Goal: Task Accomplishment & Management: Complete application form

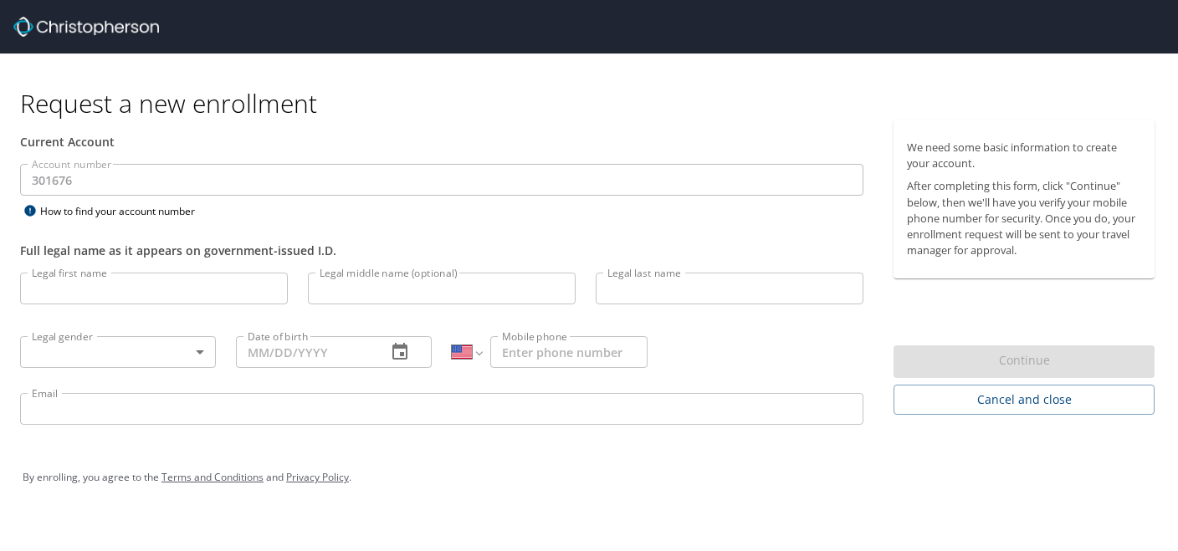
select select "US"
click at [145, 280] on input "Legal first name" at bounding box center [154, 289] width 268 height 32
type input "[PERSON_NAME]"
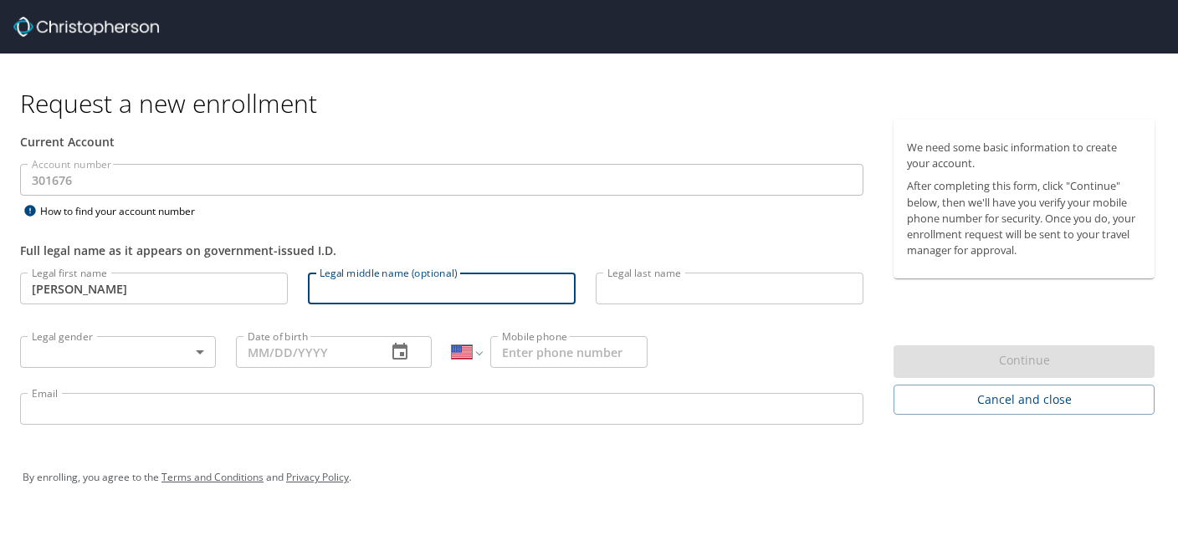
type input "P"
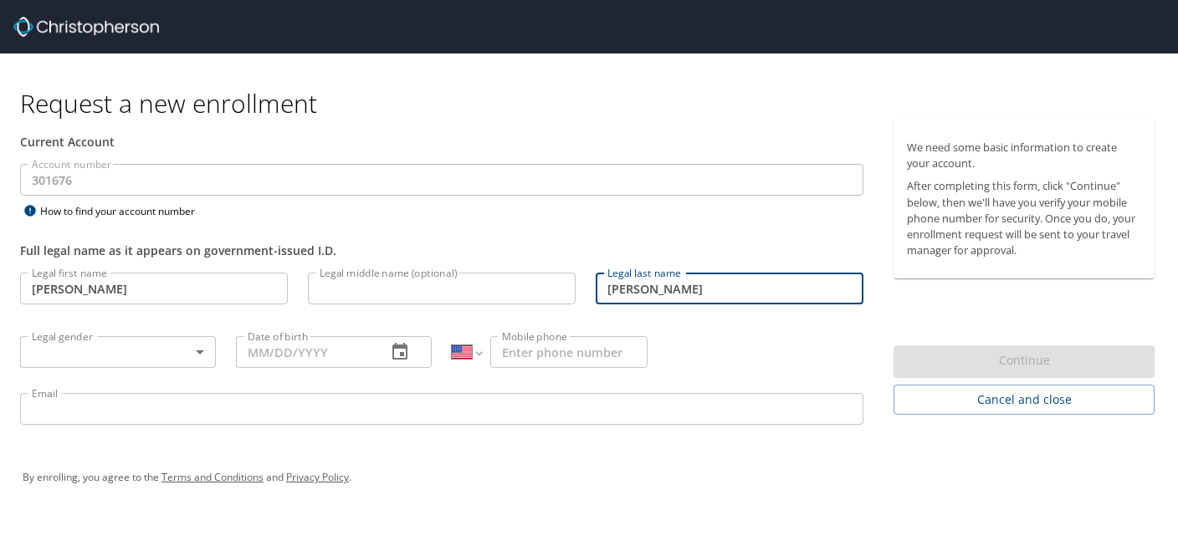
type input "[PERSON_NAME]"
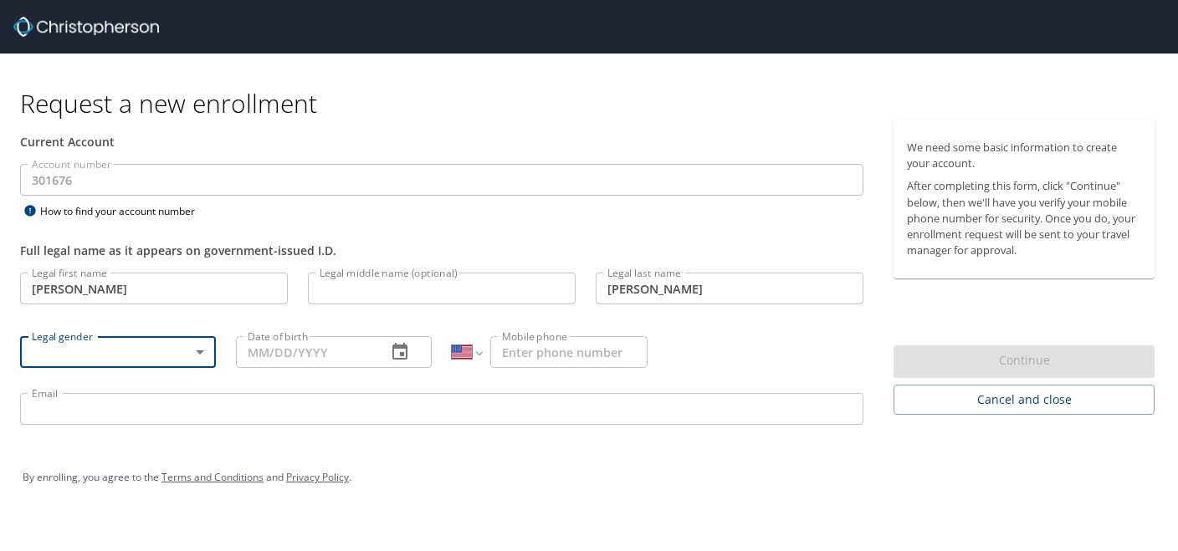
click at [161, 358] on body "Request a new enrollment Current Account Account number 301676 Account number H…" at bounding box center [589, 275] width 1178 height 551
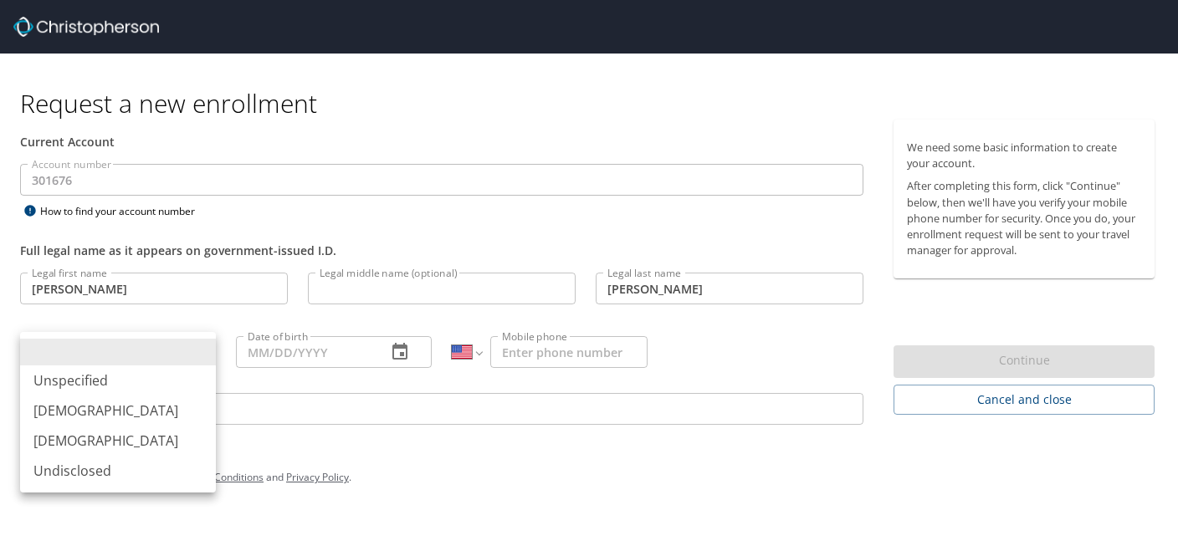
click at [102, 449] on li "[DEMOGRAPHIC_DATA]" at bounding box center [118, 441] width 196 height 30
type input "[DEMOGRAPHIC_DATA]"
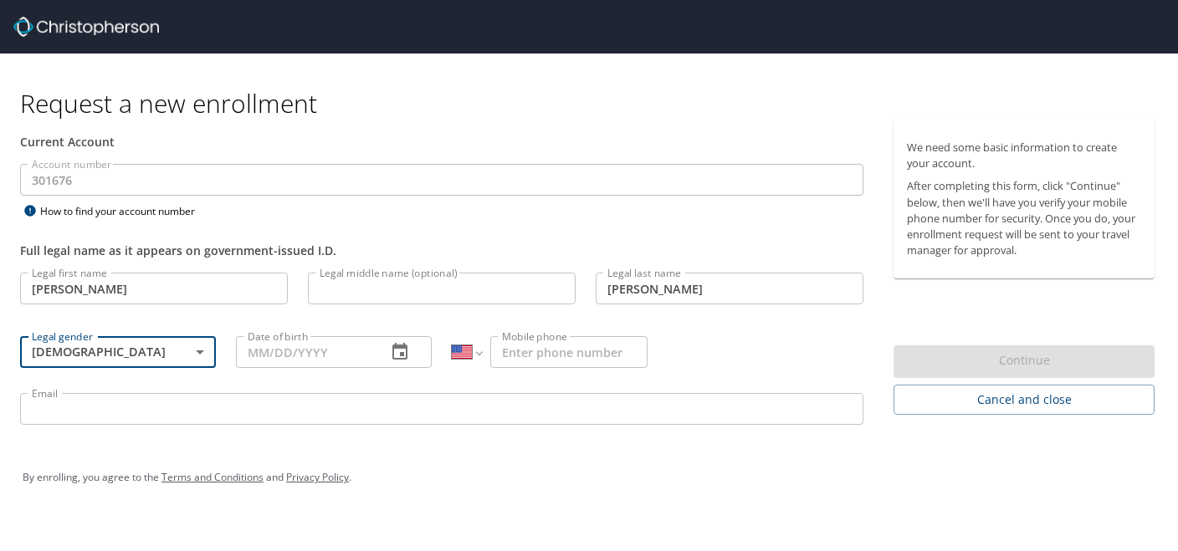
click at [260, 357] on input "Date of birth" at bounding box center [304, 352] width 137 height 32
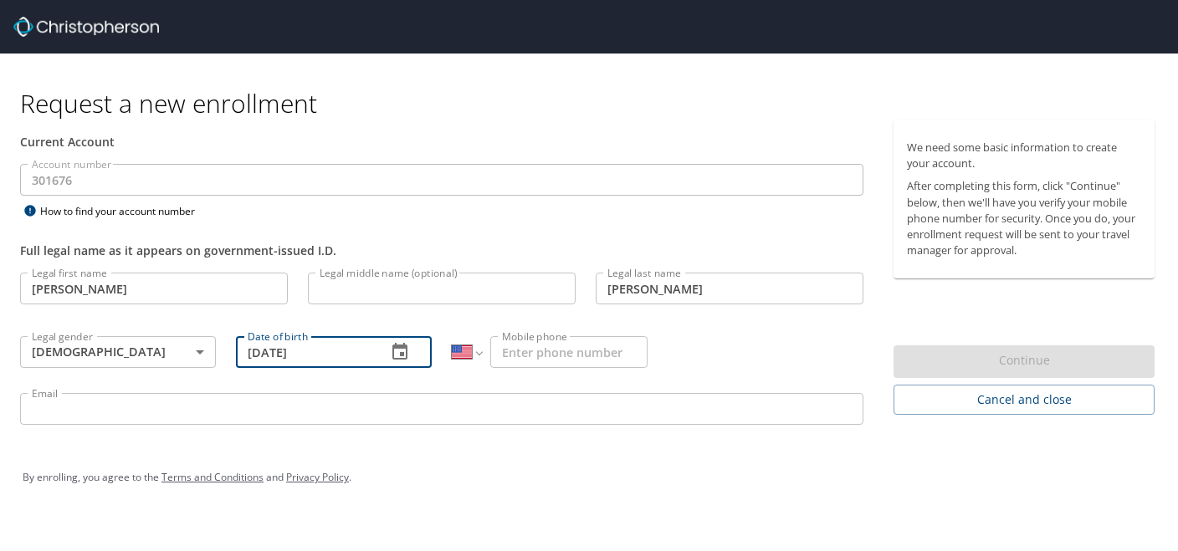
type input "[DATE]"
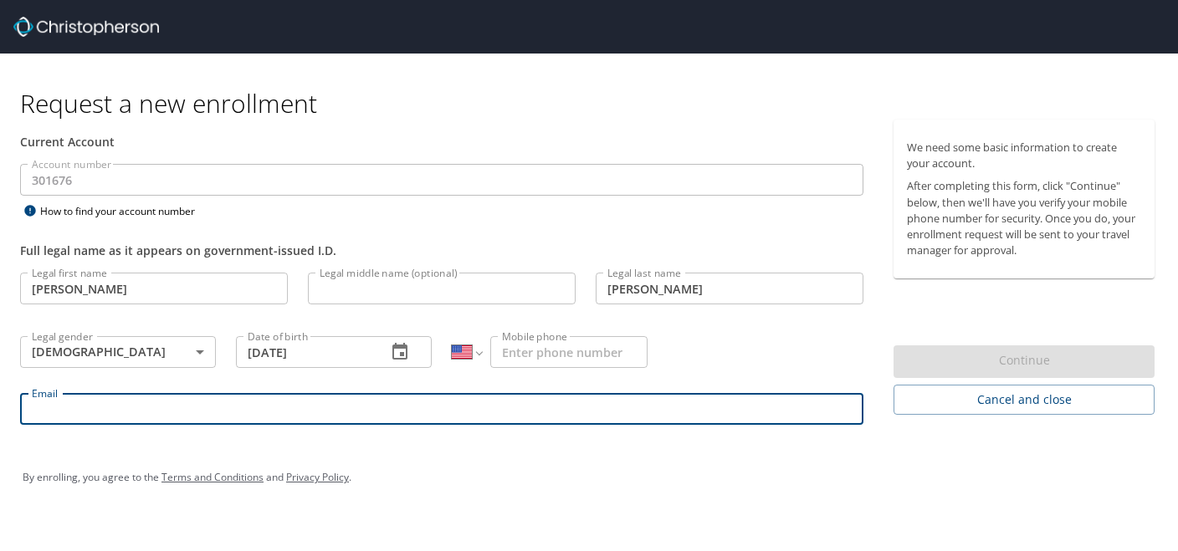
click at [345, 413] on input "Email" at bounding box center [442, 409] width 844 height 32
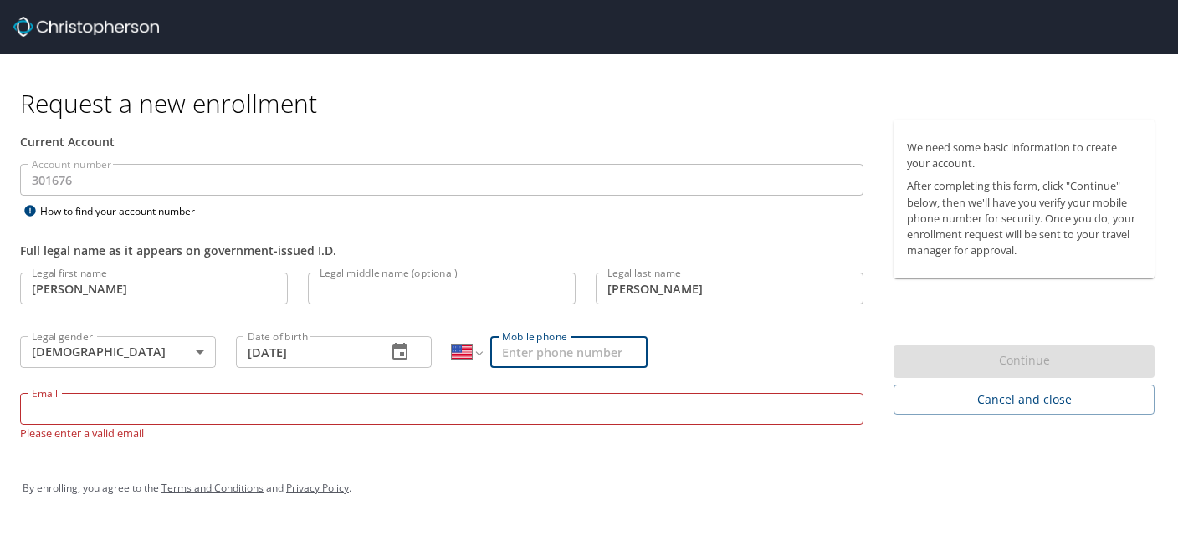
click at [578, 349] on input "Mobile phone" at bounding box center [568, 352] width 157 height 32
type input "[PHONE_NUMBER]"
click at [581, 413] on input "Email" at bounding box center [442, 409] width 844 height 32
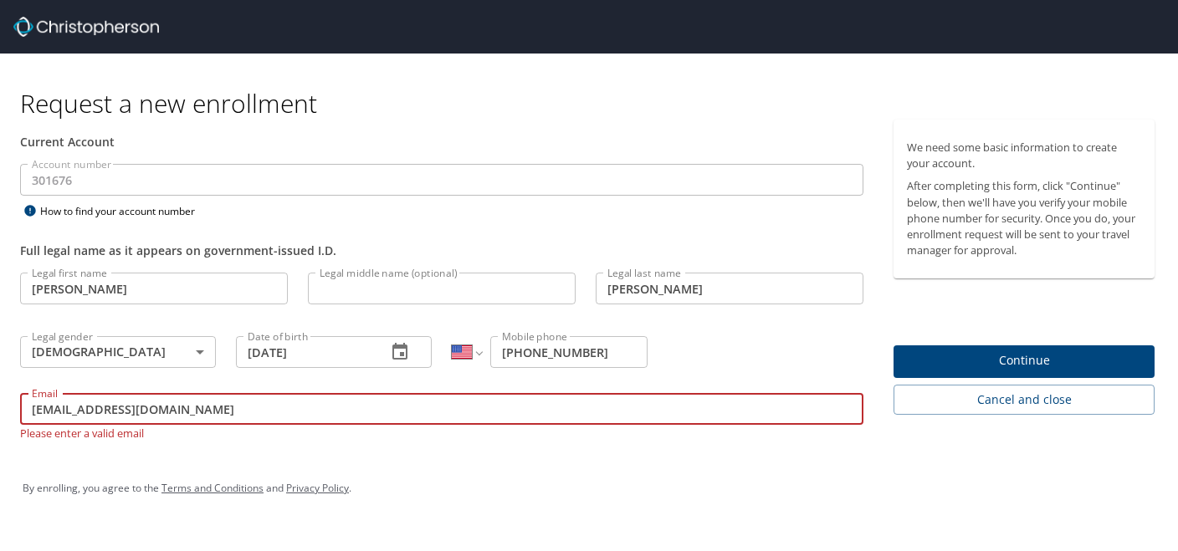
type input "[EMAIL_ADDRESS][DOMAIN_NAME]"
click at [1096, 355] on span "Continue" at bounding box center [1024, 361] width 234 height 21
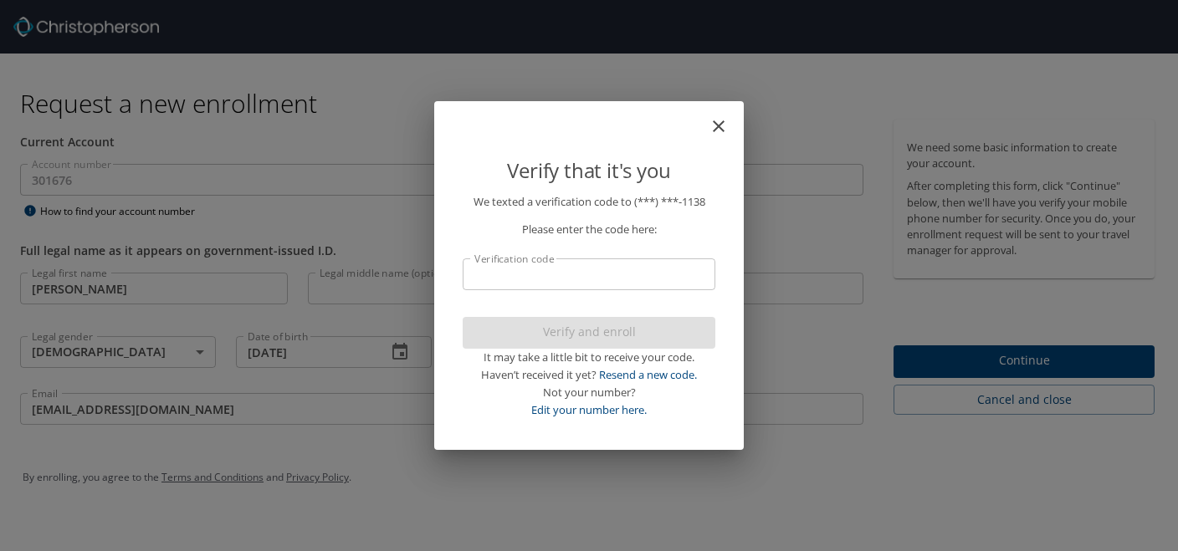
click at [682, 290] on p "We texted a verification code to (***) ***- 1138 Please enter the code here: Ve…" at bounding box center [589, 305] width 253 height 225
click at [663, 275] on input "Verification code" at bounding box center [589, 275] width 253 height 32
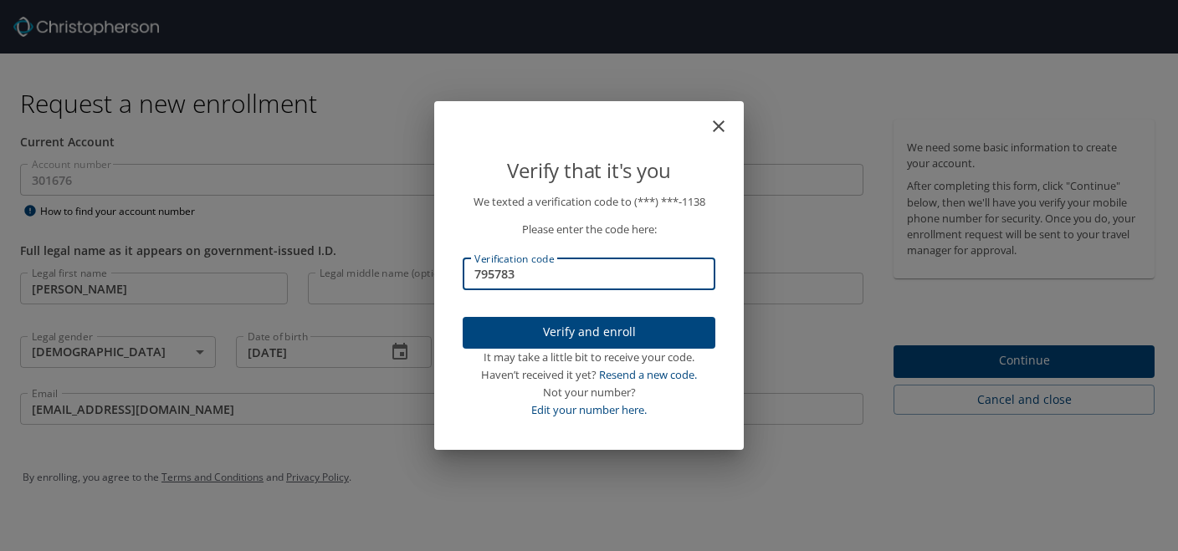
type input "795783"
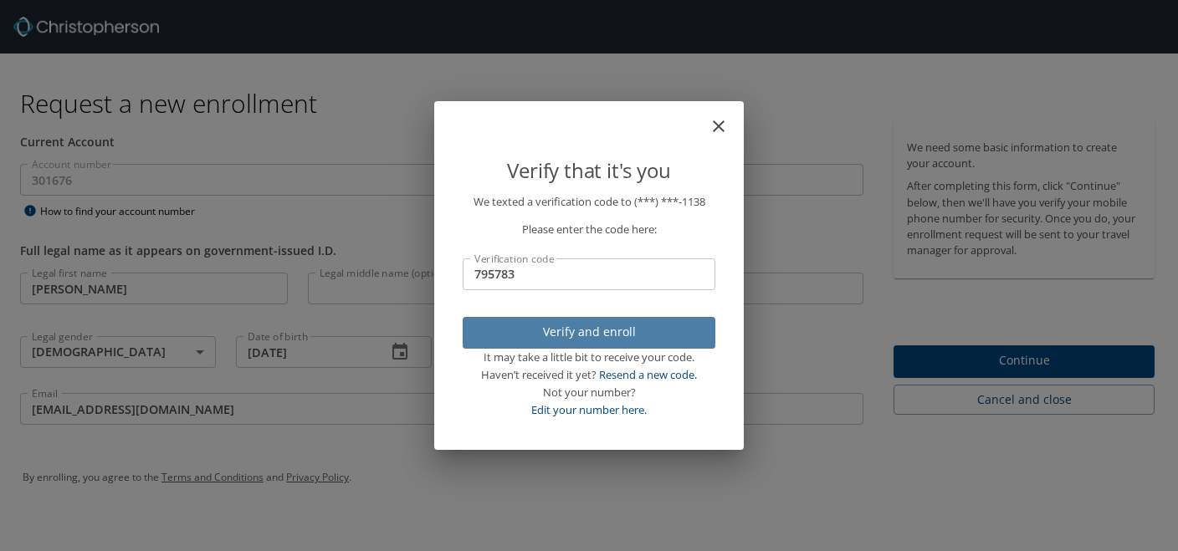
click at [694, 321] on button "Verify and enroll" at bounding box center [589, 333] width 253 height 33
